Goal: Download file/media

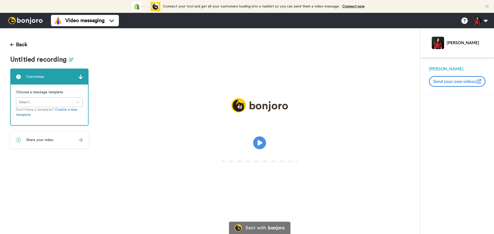
click at [69, 59] on icon at bounding box center [71, 60] width 4 height 4
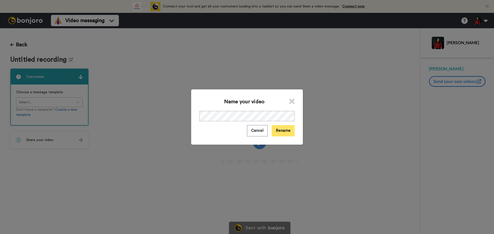
click at [280, 132] on button "Rename" at bounding box center [283, 130] width 23 height 11
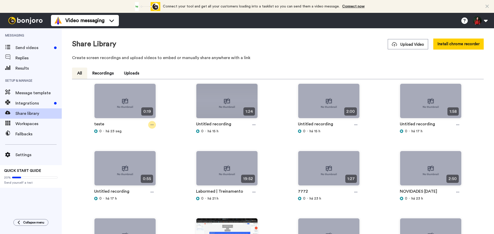
click at [152, 126] on icon at bounding box center [152, 125] width 3 height 4
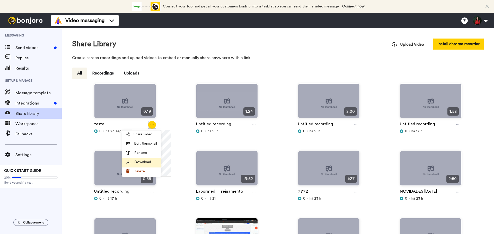
click at [146, 164] on span "Download" at bounding box center [142, 162] width 17 height 5
